Goal: Navigation & Orientation: Find specific page/section

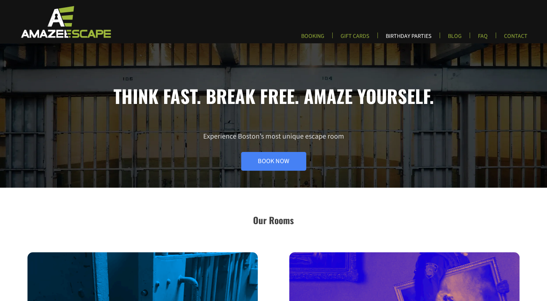
click at [416, 36] on link "BIRTHDAY PARTIES" at bounding box center [408, 39] width 57 height 12
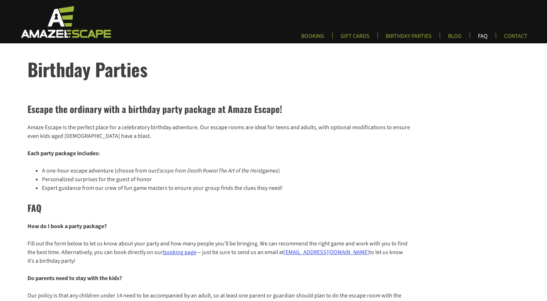
click at [479, 36] on link "FAQ" at bounding box center [482, 39] width 21 height 12
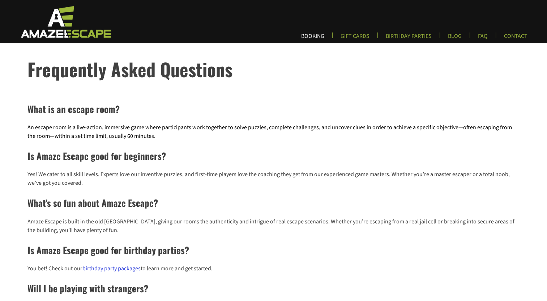
click at [321, 34] on link "BOOKING" at bounding box center [312, 39] width 35 height 12
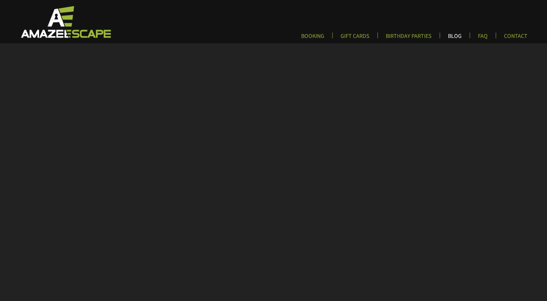
click at [458, 35] on link "BLOG" at bounding box center [454, 39] width 25 height 12
